Goal: Task Accomplishment & Management: Manage account settings

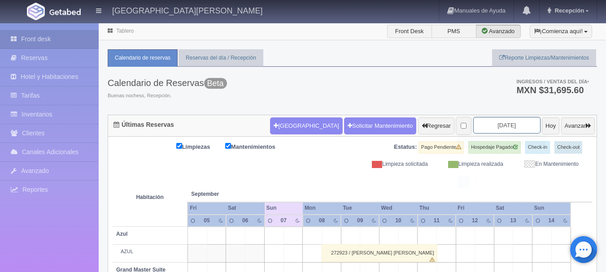
click at [506, 126] on input "[DATE]" at bounding box center [506, 125] width 67 height 17
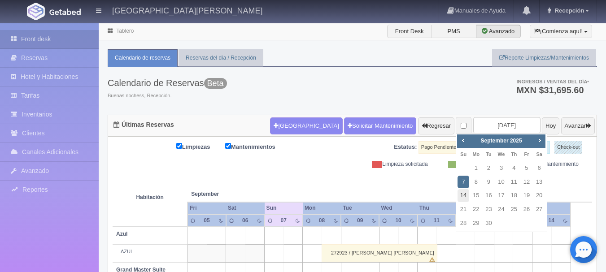
click at [465, 193] on link "14" at bounding box center [463, 195] width 12 height 13
type input "[DATE]"
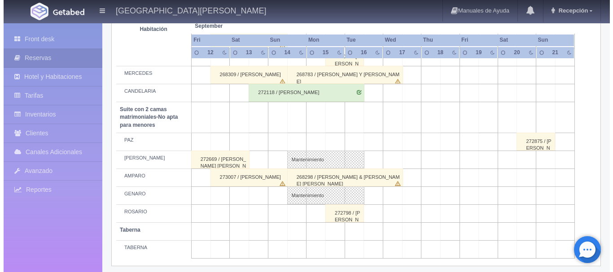
scroll to position [747, 0]
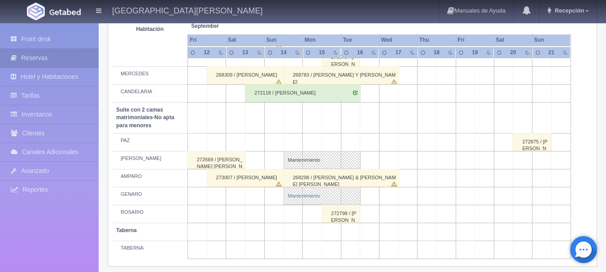
click at [296, 196] on link "Mantenimiento" at bounding box center [321, 196] width 77 height 18
select select "Mantenimiento"
select select "1891_GENARO"
type input "14-09-2025"
type input "16-09-2025"
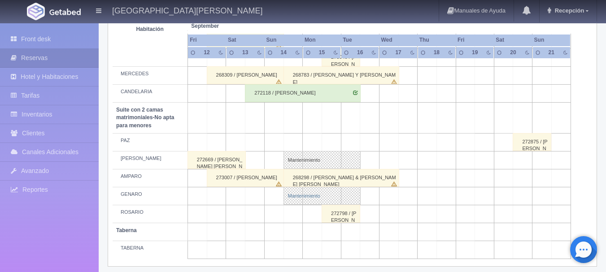
type textarea "BLOQUEO GRUPO LUZIO- MB"
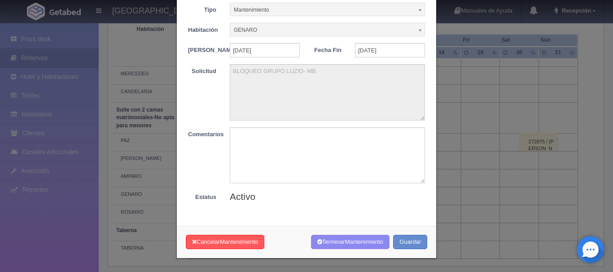
scroll to position [49, 0]
click at [409, 245] on button "Guardar" at bounding box center [410, 242] width 34 height 15
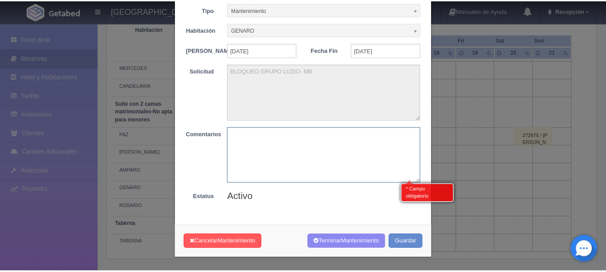
scroll to position [0, 0]
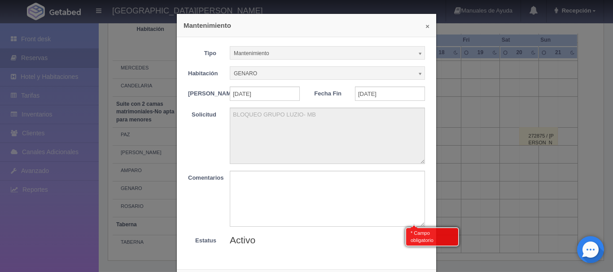
click at [425, 26] on button "×" at bounding box center [427, 26] width 4 height 7
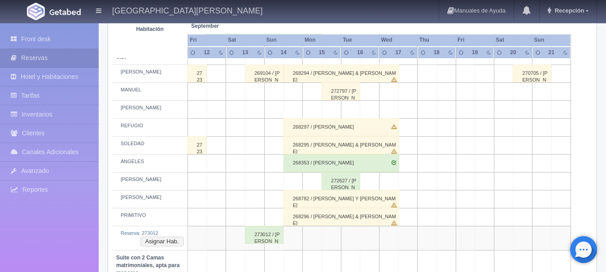
scroll to position [501, 0]
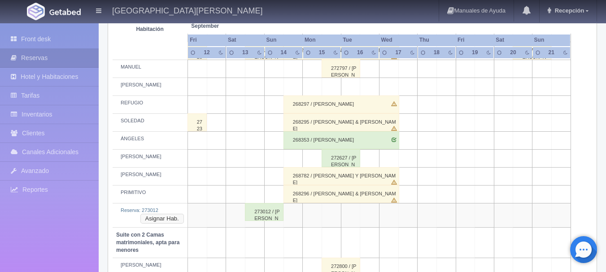
click at [168, 219] on button "Asignar Hab." at bounding box center [162, 219] width 44 height 10
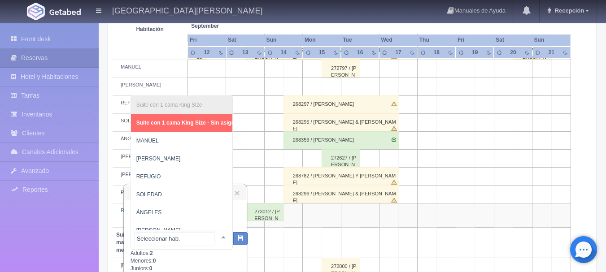
click at [215, 235] on div at bounding box center [223, 237] width 18 height 13
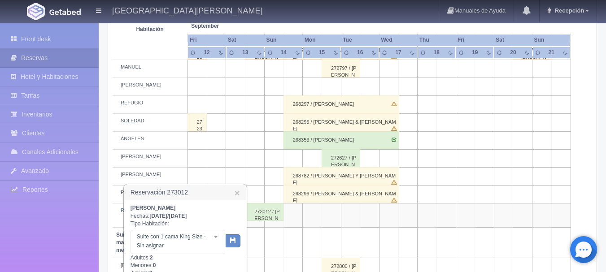
click at [269, 169] on td at bounding box center [274, 176] width 19 height 18
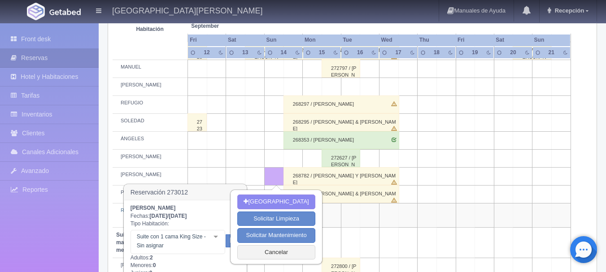
click at [219, 187] on h3 "Reservación 273012 ×" at bounding box center [185, 193] width 122 height 16
click at [253, 254] on button "Cancelar" at bounding box center [276, 252] width 78 height 15
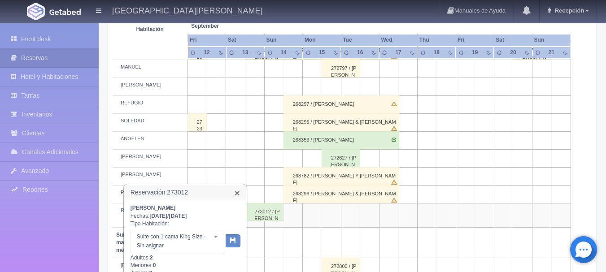
click at [237, 192] on link "×" at bounding box center [236, 192] width 5 height 9
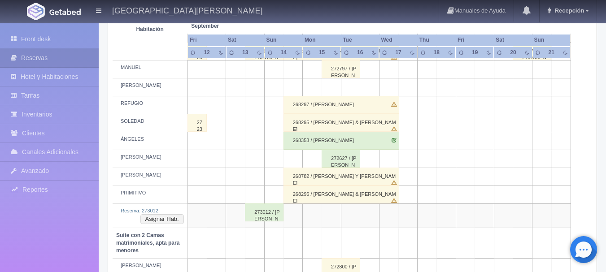
scroll to position [505, 0]
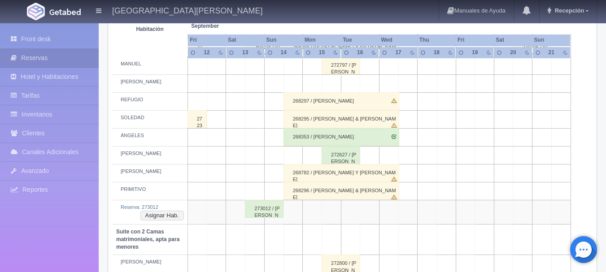
click at [251, 212] on div "273012 / [PERSON_NAME]" at bounding box center [264, 209] width 39 height 18
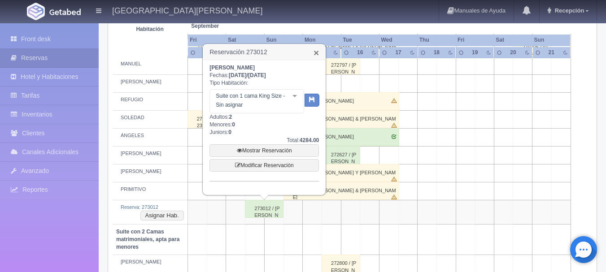
click at [315, 54] on link "×" at bounding box center [315, 52] width 5 height 9
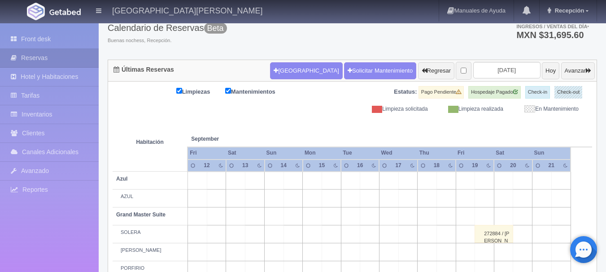
scroll to position [53, 0]
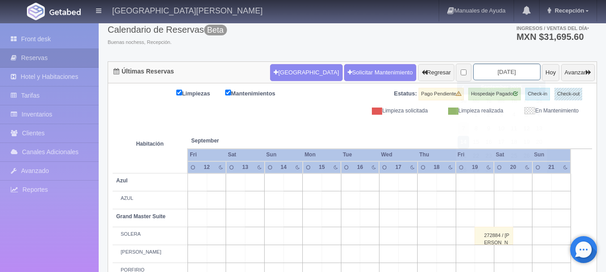
click at [495, 70] on input "2025-09-14" at bounding box center [506, 72] width 67 height 17
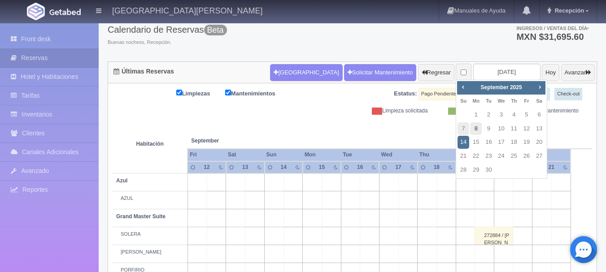
click at [479, 133] on link "8" at bounding box center [476, 128] width 12 height 13
type input "[DATE]"
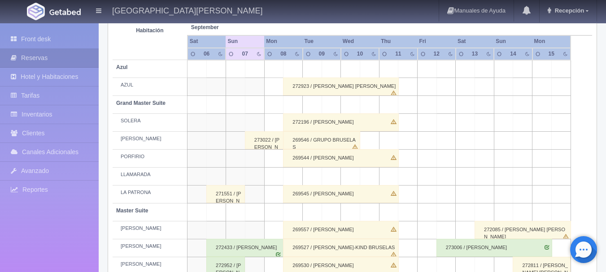
scroll to position [166, 0]
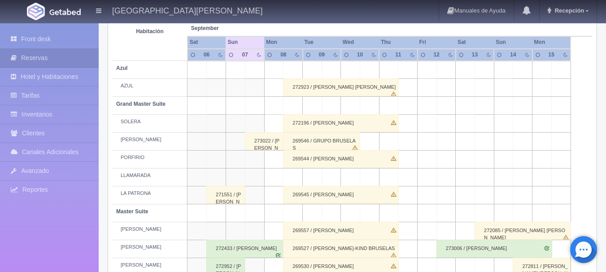
click at [294, 126] on div "272196 / [PERSON_NAME]" at bounding box center [341, 123] width 116 height 18
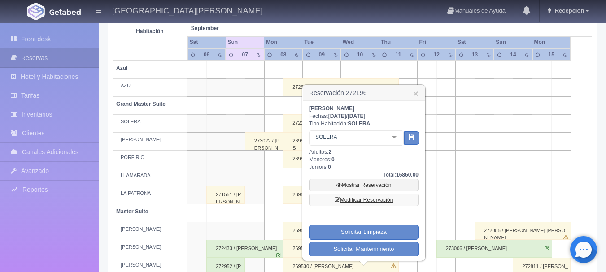
click at [375, 200] on link "Modificar Reservación" at bounding box center [363, 200] width 109 height 13
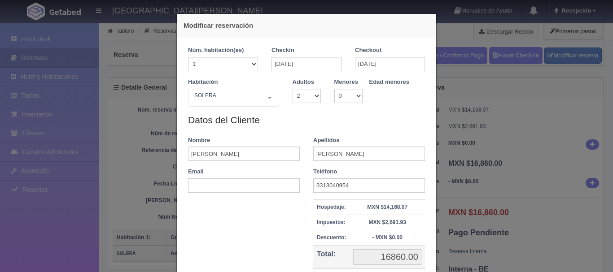
select select "2"
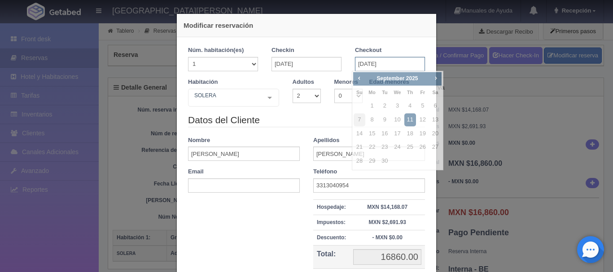
click at [396, 64] on input "[DATE]" at bounding box center [390, 64] width 70 height 14
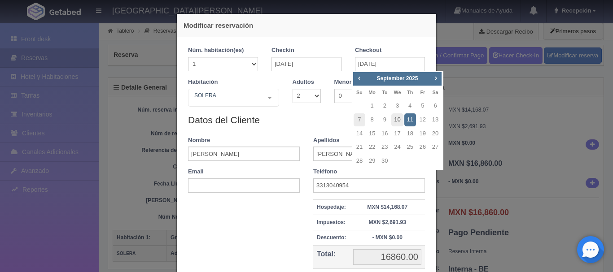
click at [397, 122] on link "10" at bounding box center [397, 119] width 12 height 13
type input "[DATE]"
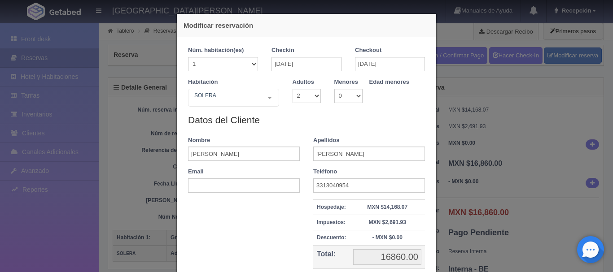
checkbox input "false"
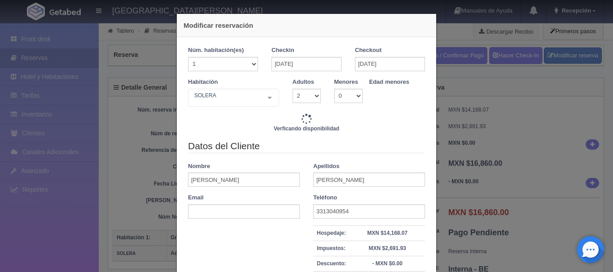
type input "11240.00"
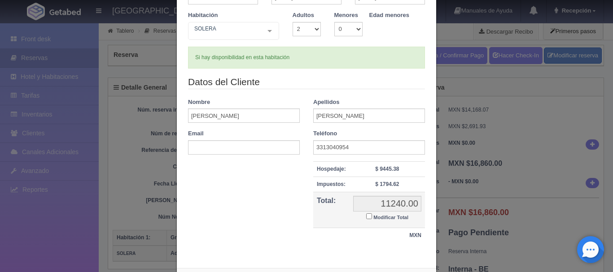
scroll to position [106, 0]
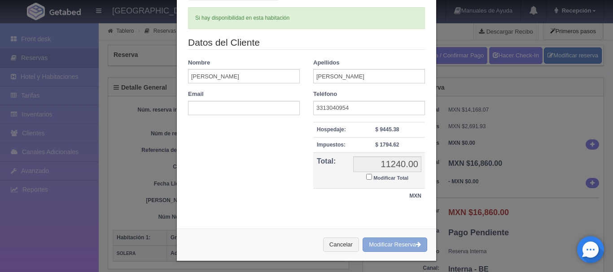
click at [400, 247] on button "Modificar Reserva" at bounding box center [394, 245] width 65 height 15
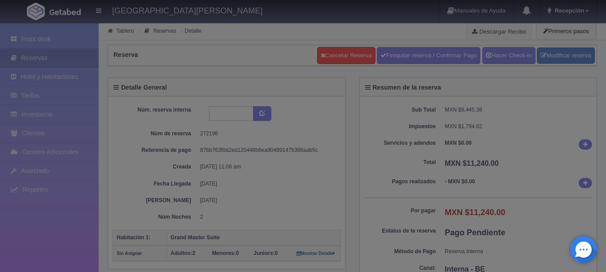
select select "2"
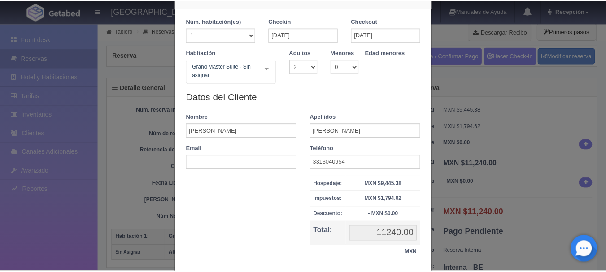
scroll to position [90, 0]
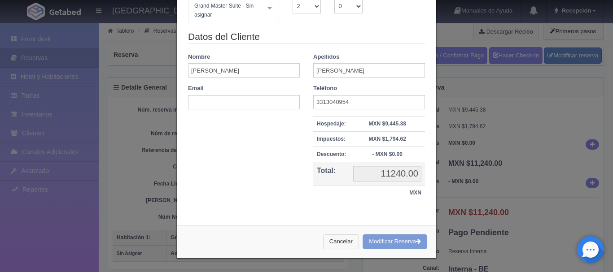
click at [334, 243] on button "Cancelar" at bounding box center [341, 242] width 36 height 15
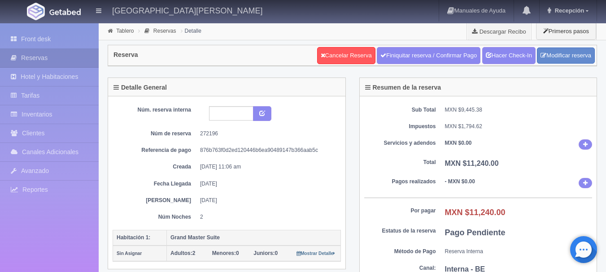
click at [53, 11] on img at bounding box center [64, 12] width 31 height 7
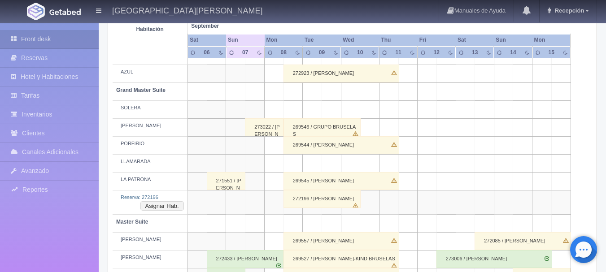
scroll to position [204, 0]
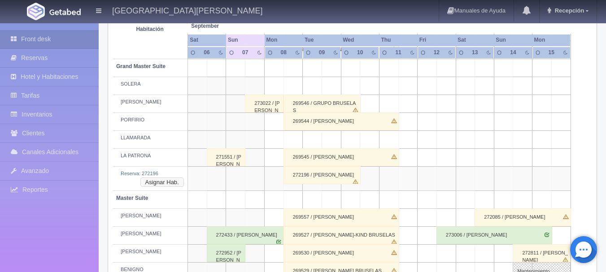
click at [170, 181] on button "Asignar Hab." at bounding box center [162, 183] width 44 height 10
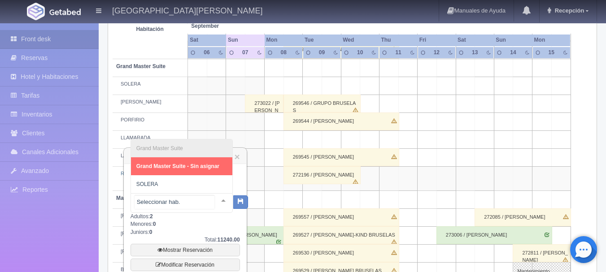
click at [215, 204] on div at bounding box center [223, 200] width 18 height 13
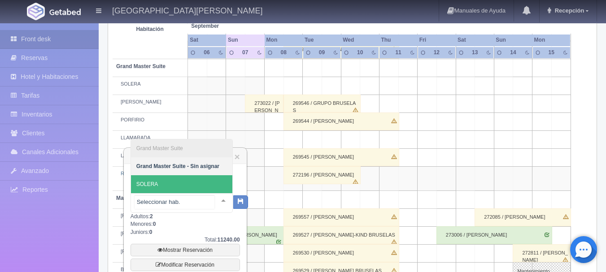
click at [171, 183] on span "SOLERA" at bounding box center [181, 184] width 101 height 18
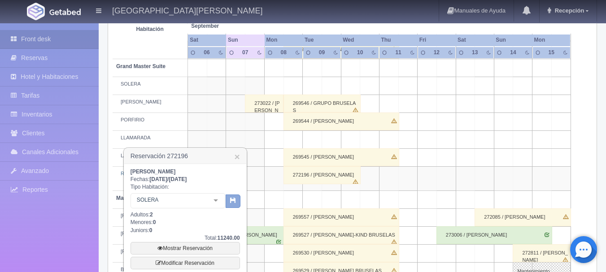
click at [235, 203] on icon "button" at bounding box center [233, 200] width 6 height 6
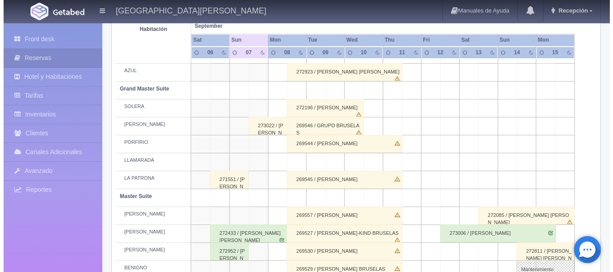
scroll to position [182, 0]
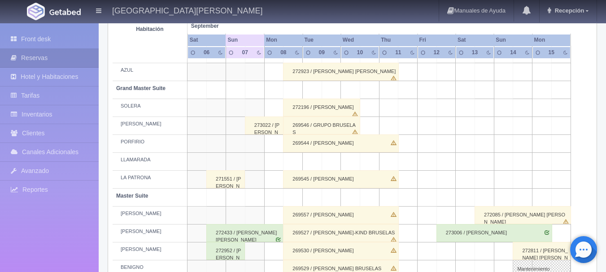
click at [294, 160] on td at bounding box center [292, 162] width 19 height 18
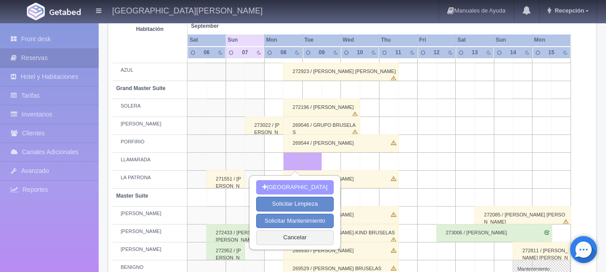
click at [293, 186] on button "[GEOGRAPHIC_DATA]" at bounding box center [295, 187] width 78 height 15
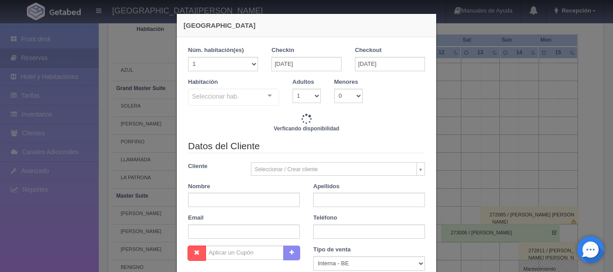
checkbox input "false"
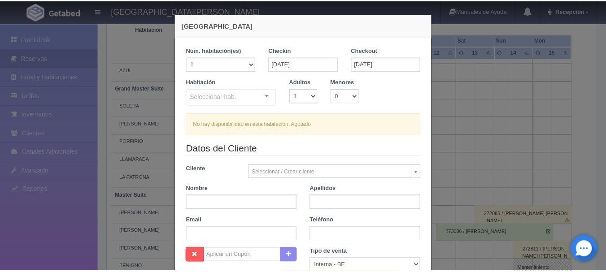
scroll to position [169, 0]
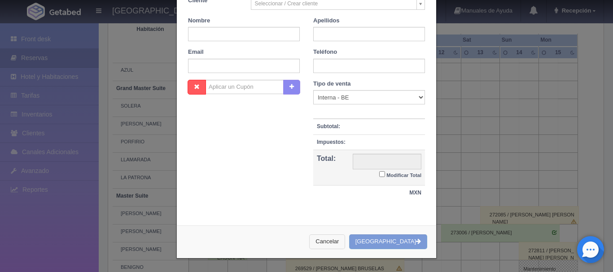
click at [345, 241] on button "Cancelar" at bounding box center [327, 242] width 36 height 15
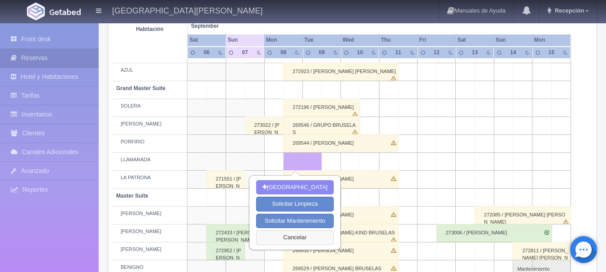
click at [303, 238] on button "Cancelar" at bounding box center [295, 238] width 78 height 15
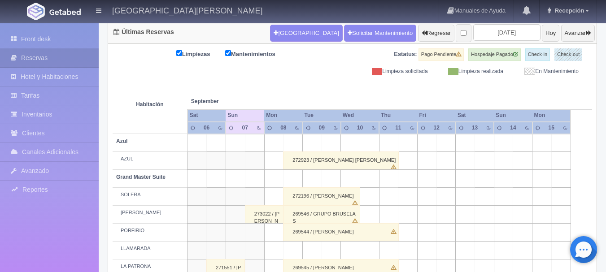
scroll to position [92, 0]
click at [293, 163] on div "272923 / [PERSON_NAME]" at bounding box center [341, 161] width 116 height 18
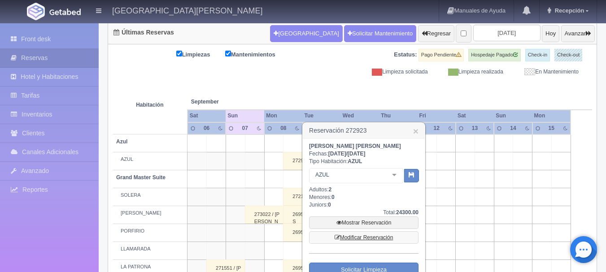
click at [368, 237] on link "Modificar Reservación" at bounding box center [363, 237] width 109 height 13
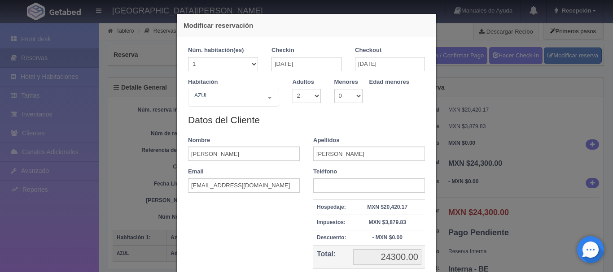
select select "2"
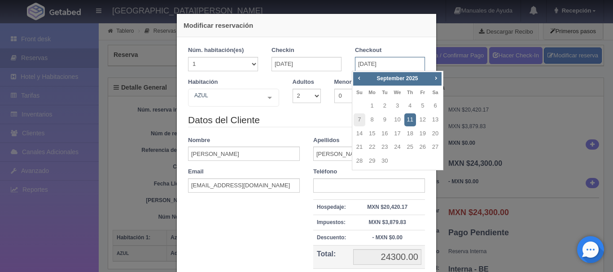
click at [381, 63] on input "11-09-2025" at bounding box center [390, 64] width 70 height 14
click at [396, 121] on link "10" at bounding box center [397, 119] width 12 height 13
type input "[DATE]"
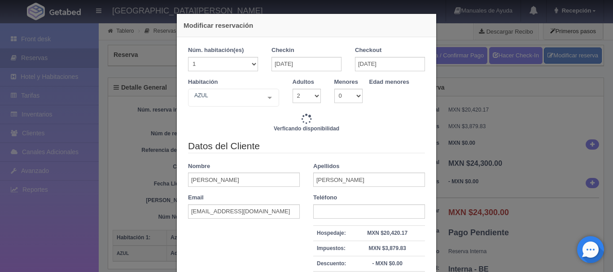
type input "16200.00"
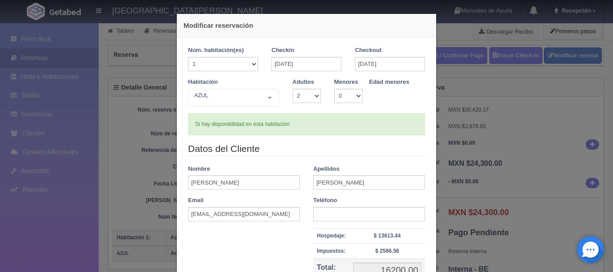
scroll to position [109, 0]
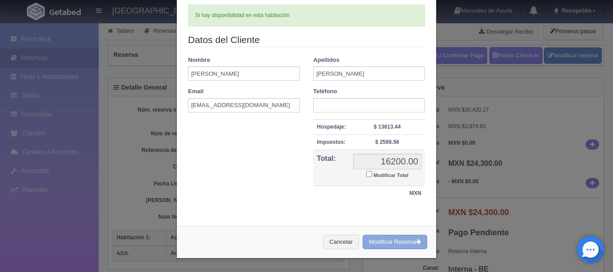
click at [385, 245] on button "Modificar Reserva" at bounding box center [394, 242] width 65 height 15
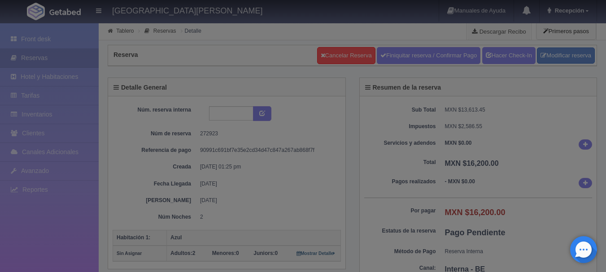
select select "2"
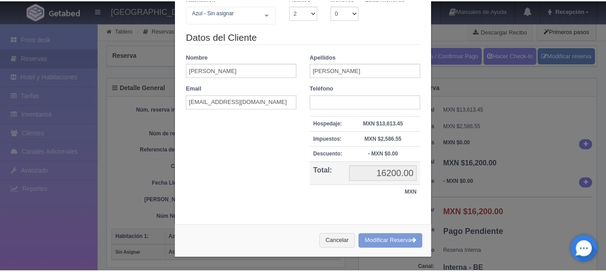
scroll to position [83, 0]
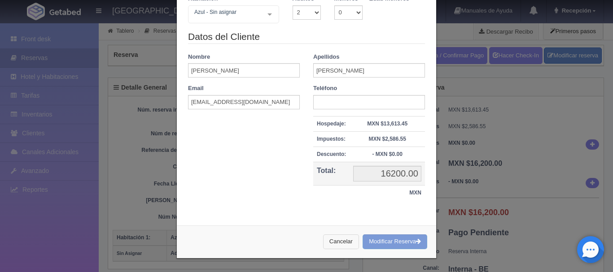
click at [340, 243] on button "Cancelar" at bounding box center [341, 242] width 36 height 15
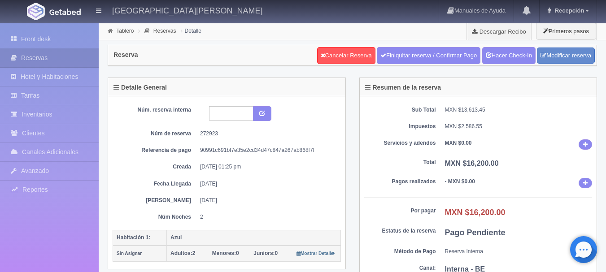
click at [48, 13] on picture at bounding box center [65, 11] width 36 height 22
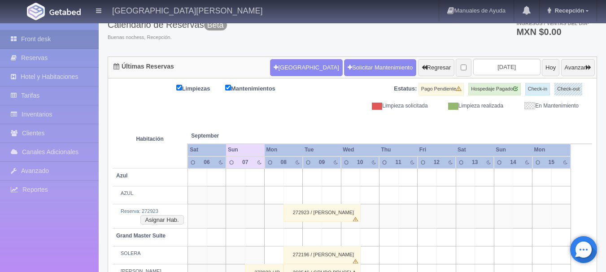
scroll to position [58, 0]
click at [175, 220] on button "Asignar Hab." at bounding box center [162, 221] width 44 height 10
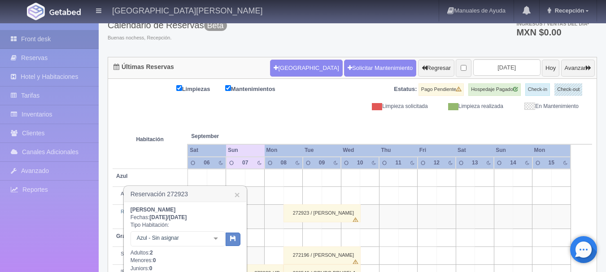
click at [214, 239] on div at bounding box center [216, 238] width 18 height 13
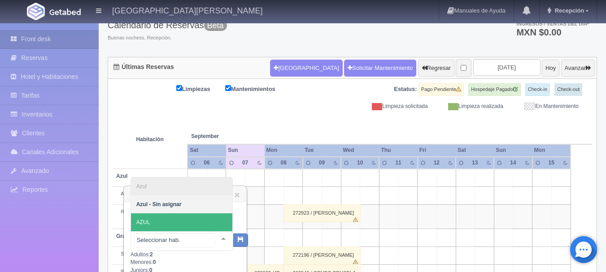
click at [173, 220] on span "AZUL" at bounding box center [181, 222] width 101 height 18
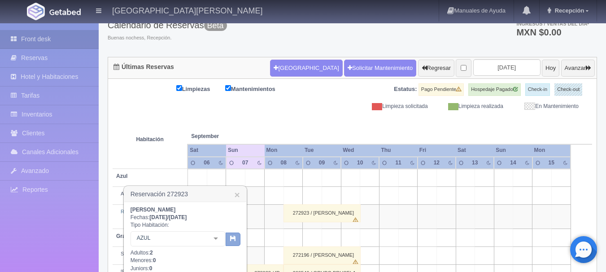
click at [231, 238] on icon "button" at bounding box center [233, 238] width 6 height 6
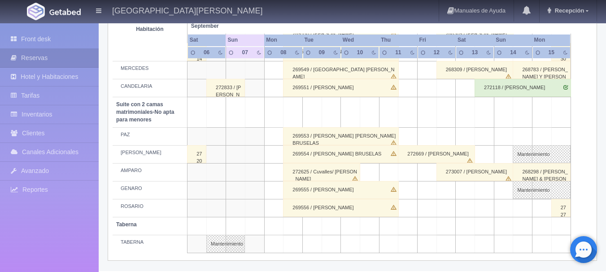
scroll to position [703, 0]
